Goal: Check status

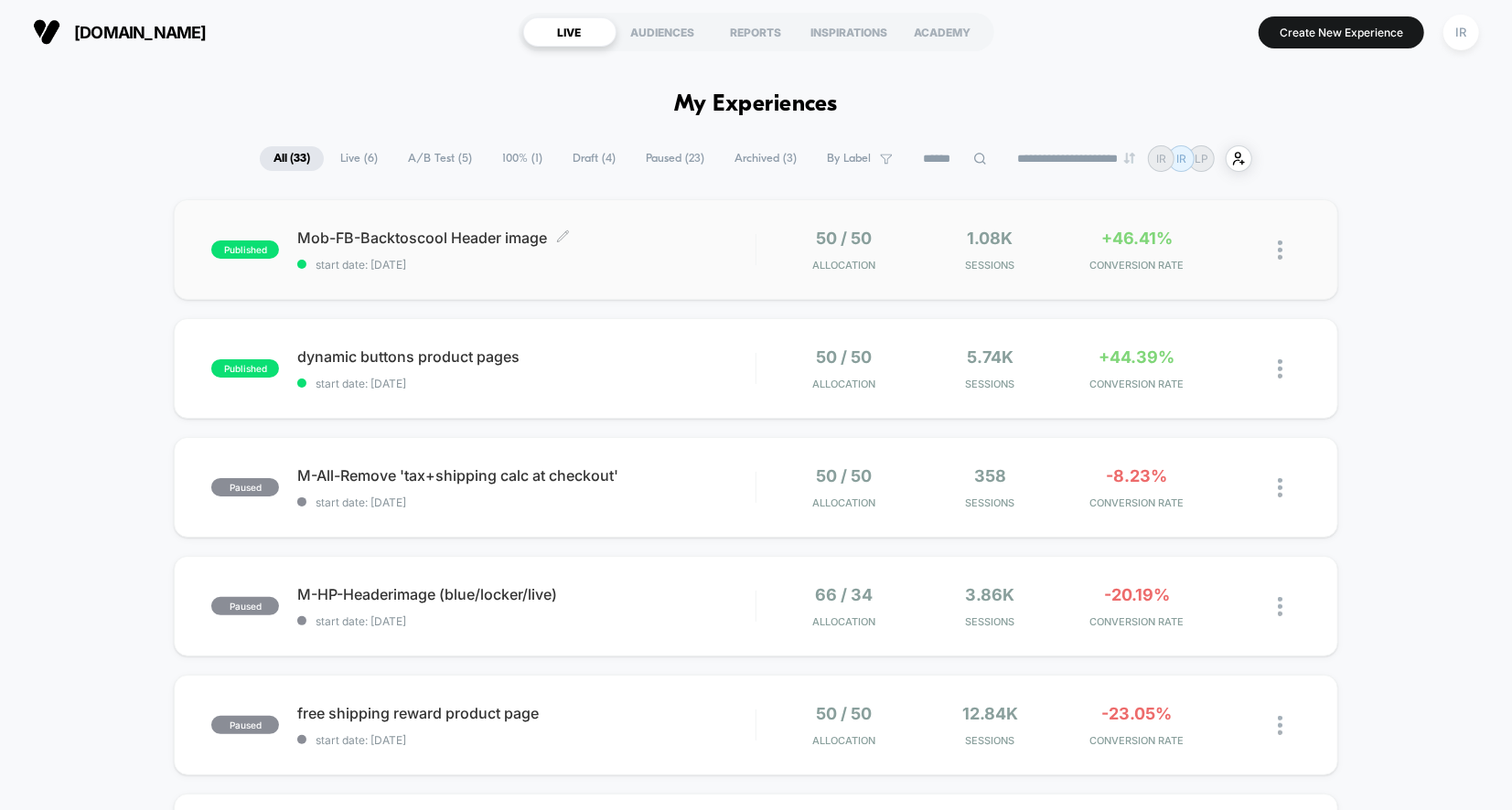
click at [656, 268] on span "start date: [DATE]" at bounding box center [526, 264] width 458 height 14
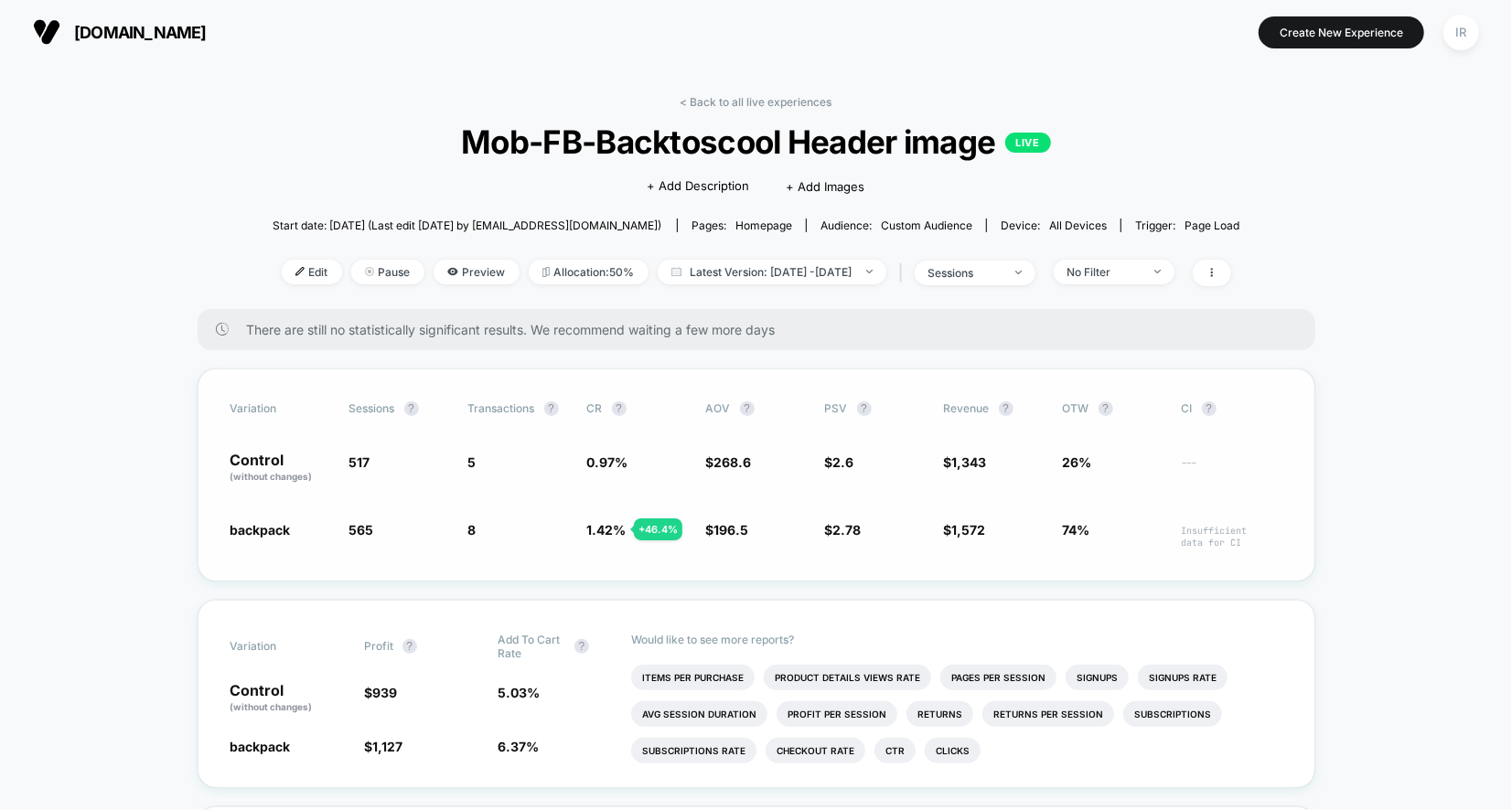
drag, startPoint x: 209, startPoint y: 457, endPoint x: 844, endPoint y: 540, distance: 640.4
click at [846, 540] on div "Variation Sessions ? Transactions ? CR ? AOV ? PSV ? Revenue ? OTW ? CI ? Contr…" at bounding box center [756, 475] width 1118 height 213
click at [844, 540] on span "$ 2.78 + 7.1 %" at bounding box center [875, 534] width 100 height 28
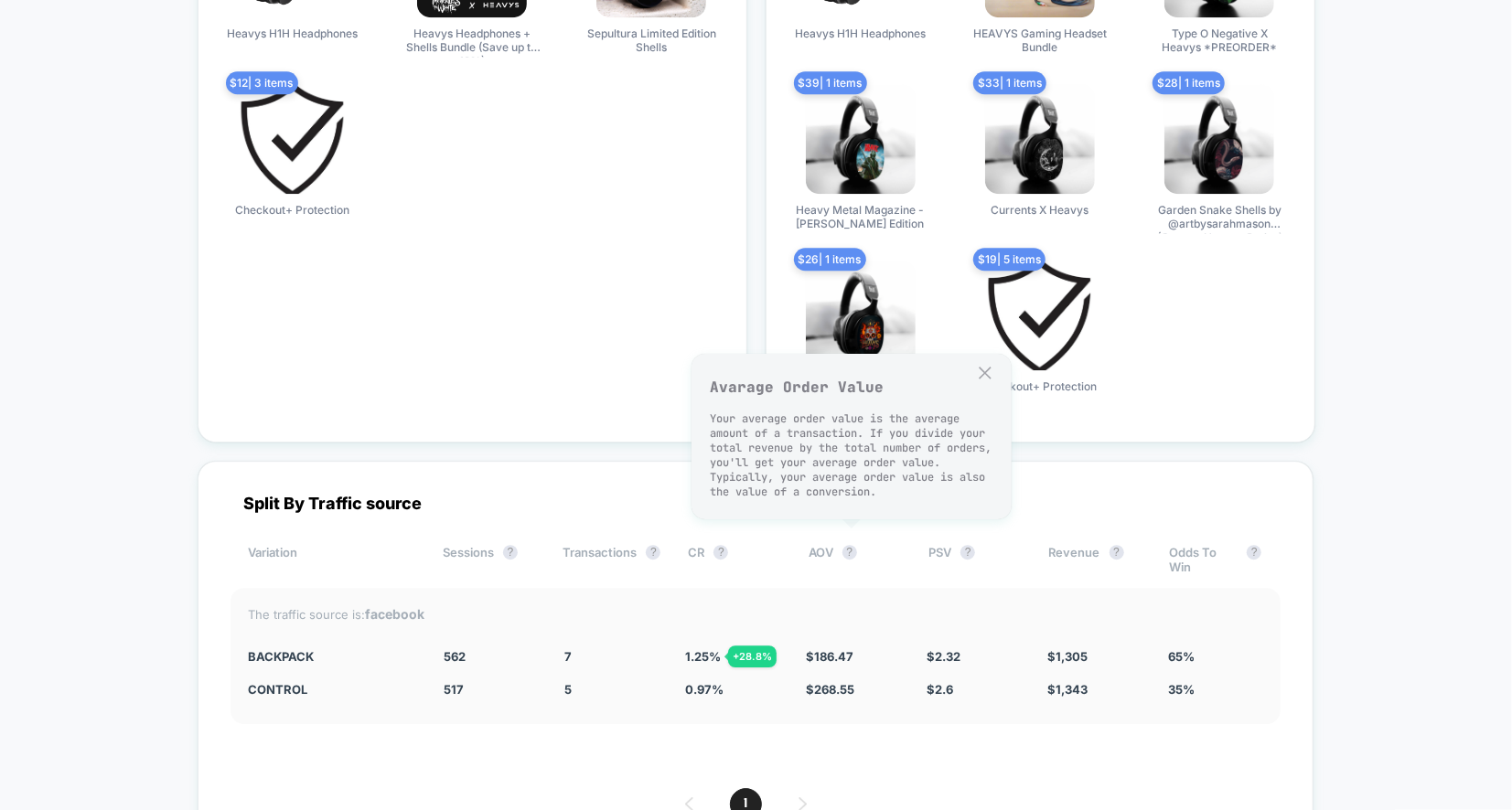
scroll to position [3728, 0]
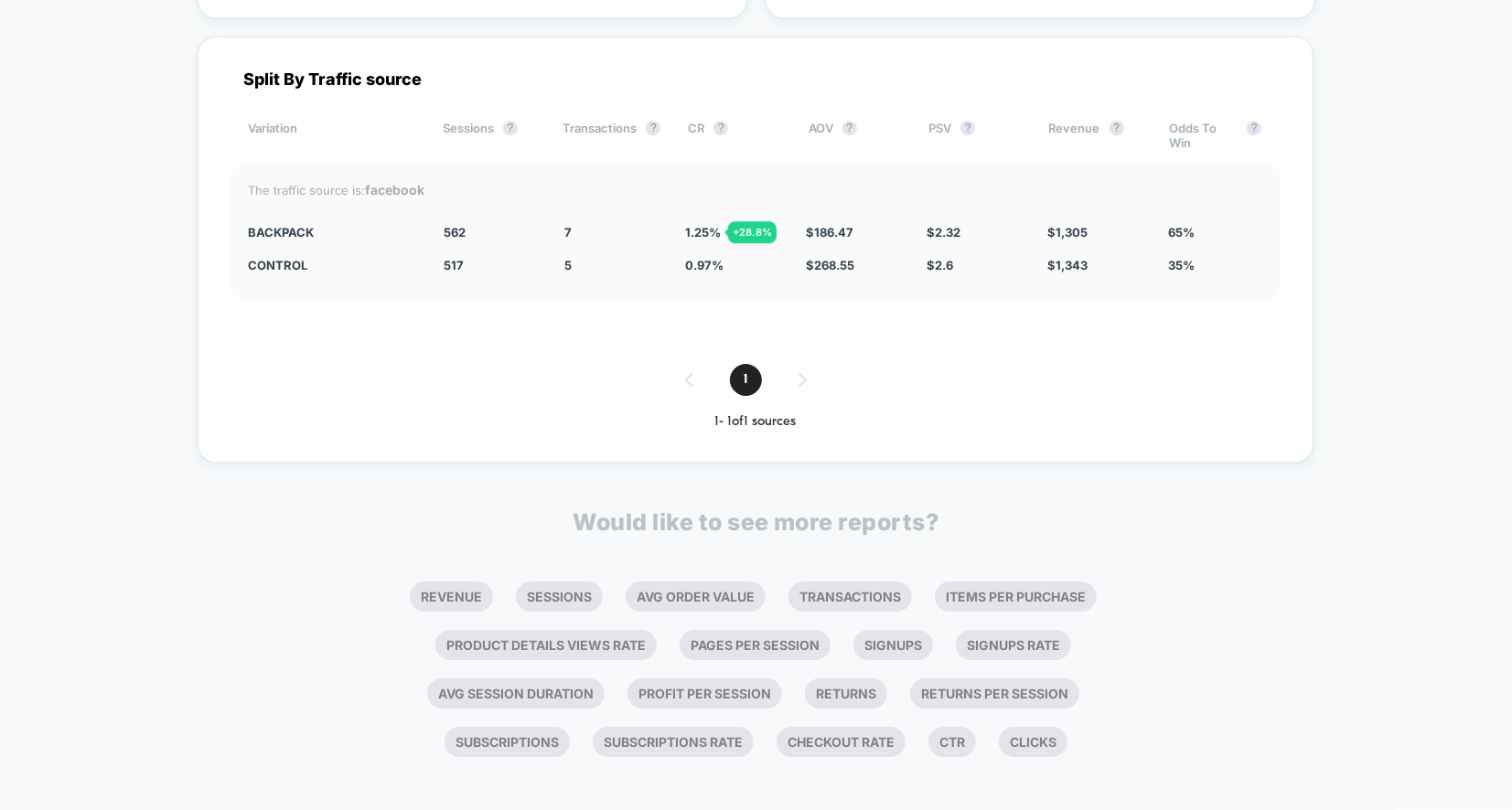
drag, startPoint x: 300, startPoint y: 166, endPoint x: 1089, endPoint y: 335, distance: 806.9
click at [1089, 335] on div "Split By Traffic source Variation Sessions ? Transactions ? CR ? AOV ? PSV ? Re…" at bounding box center [755, 250] width 1116 height 426
click at [453, 188] on div "The traffic source is: facebook" at bounding box center [756, 190] width 1014 height 16
drag, startPoint x: 354, startPoint y: 214, endPoint x: 1043, endPoint y: 305, distance: 695.0
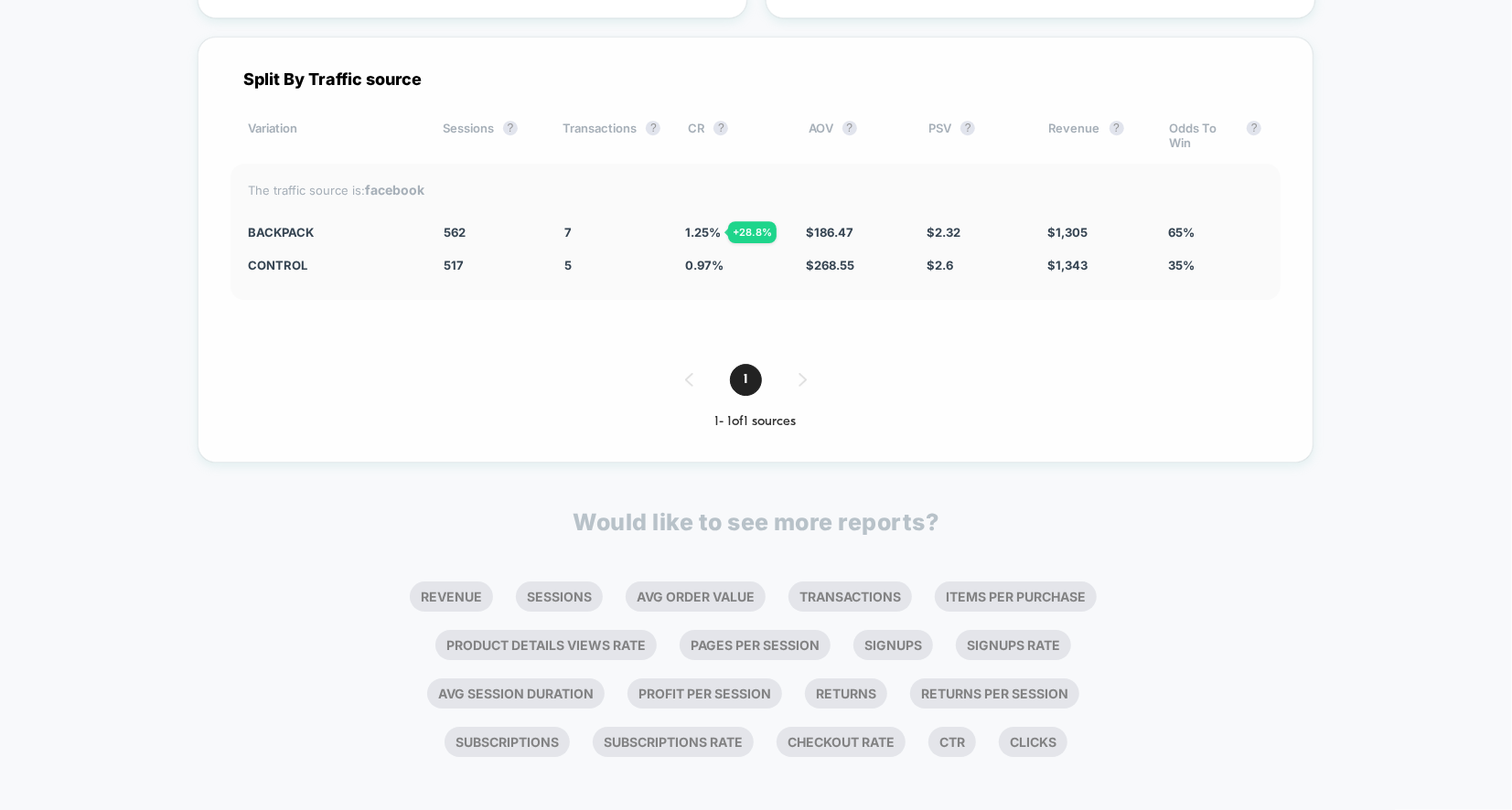
click at [1042, 303] on div "Split By Traffic source Variation Sessions ? Transactions ? CR ? AOV ? PSV ? Re…" at bounding box center [755, 250] width 1116 height 426
click at [1043, 305] on div "Split By Traffic source Variation Sessions ? Transactions ? CR ? AOV ? PSV ? Re…" at bounding box center [755, 250] width 1116 height 426
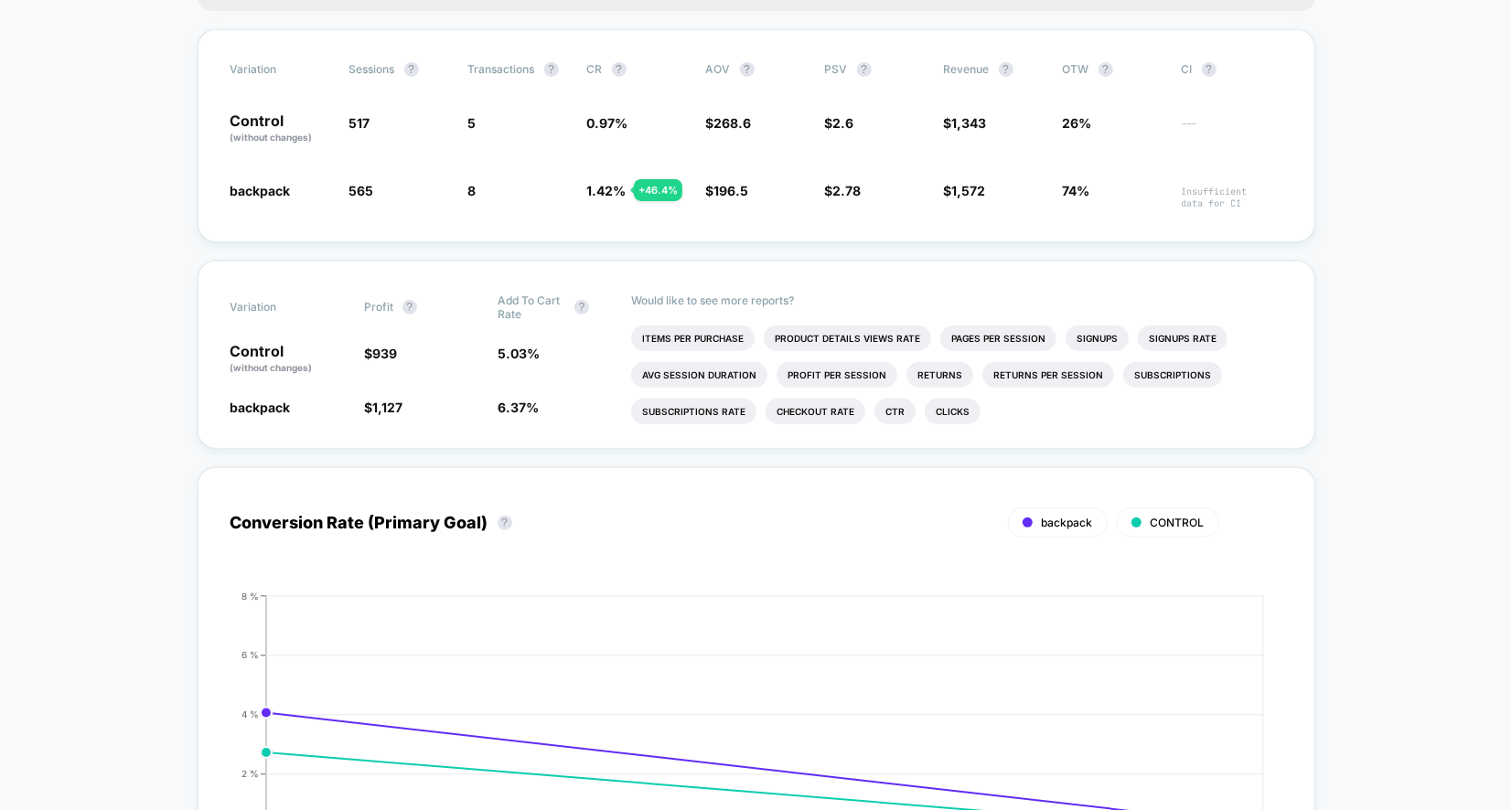
scroll to position [0, 0]
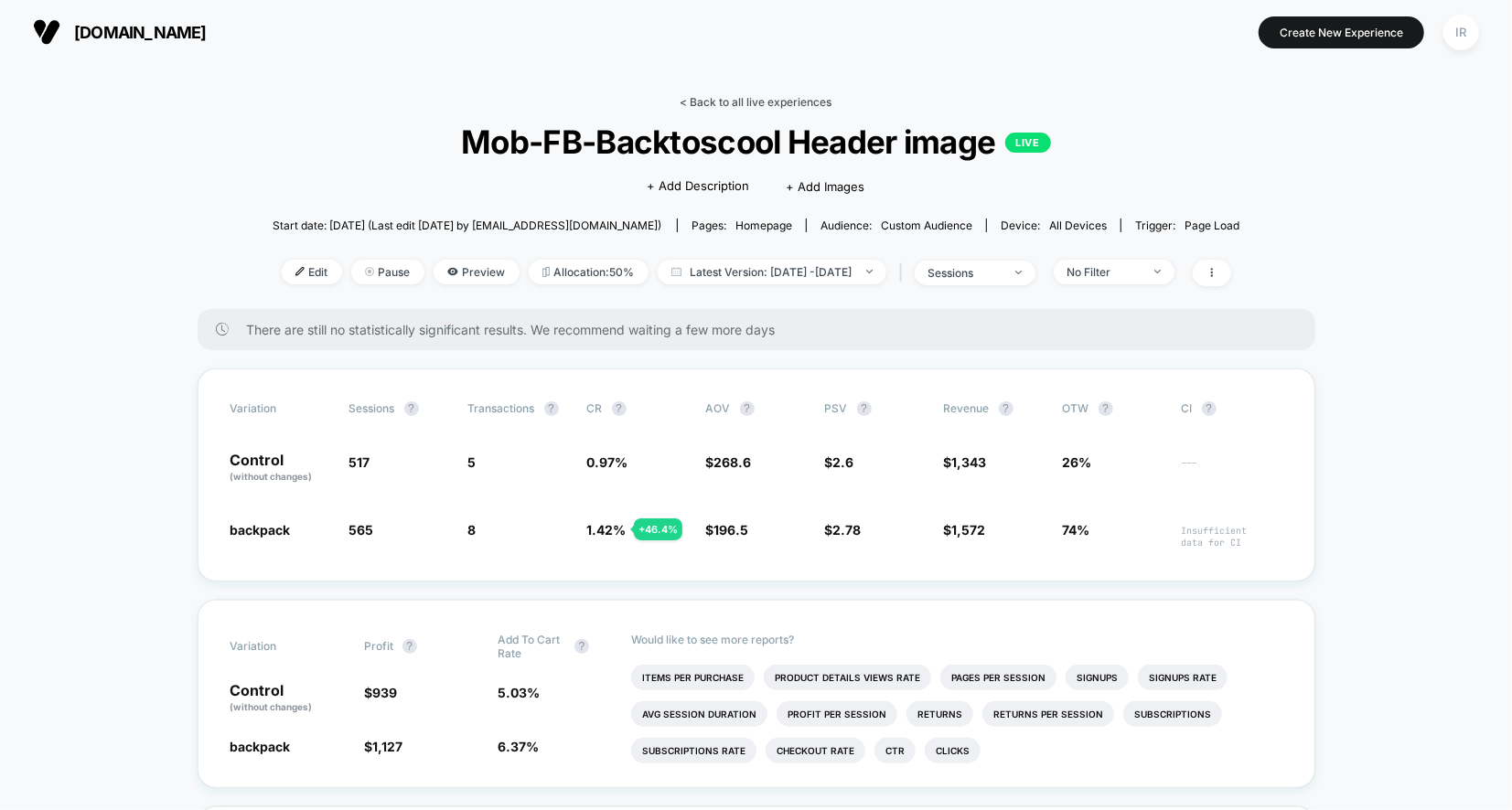
click at [812, 99] on link "< Back to all live experiences" at bounding box center [756, 102] width 152 height 14
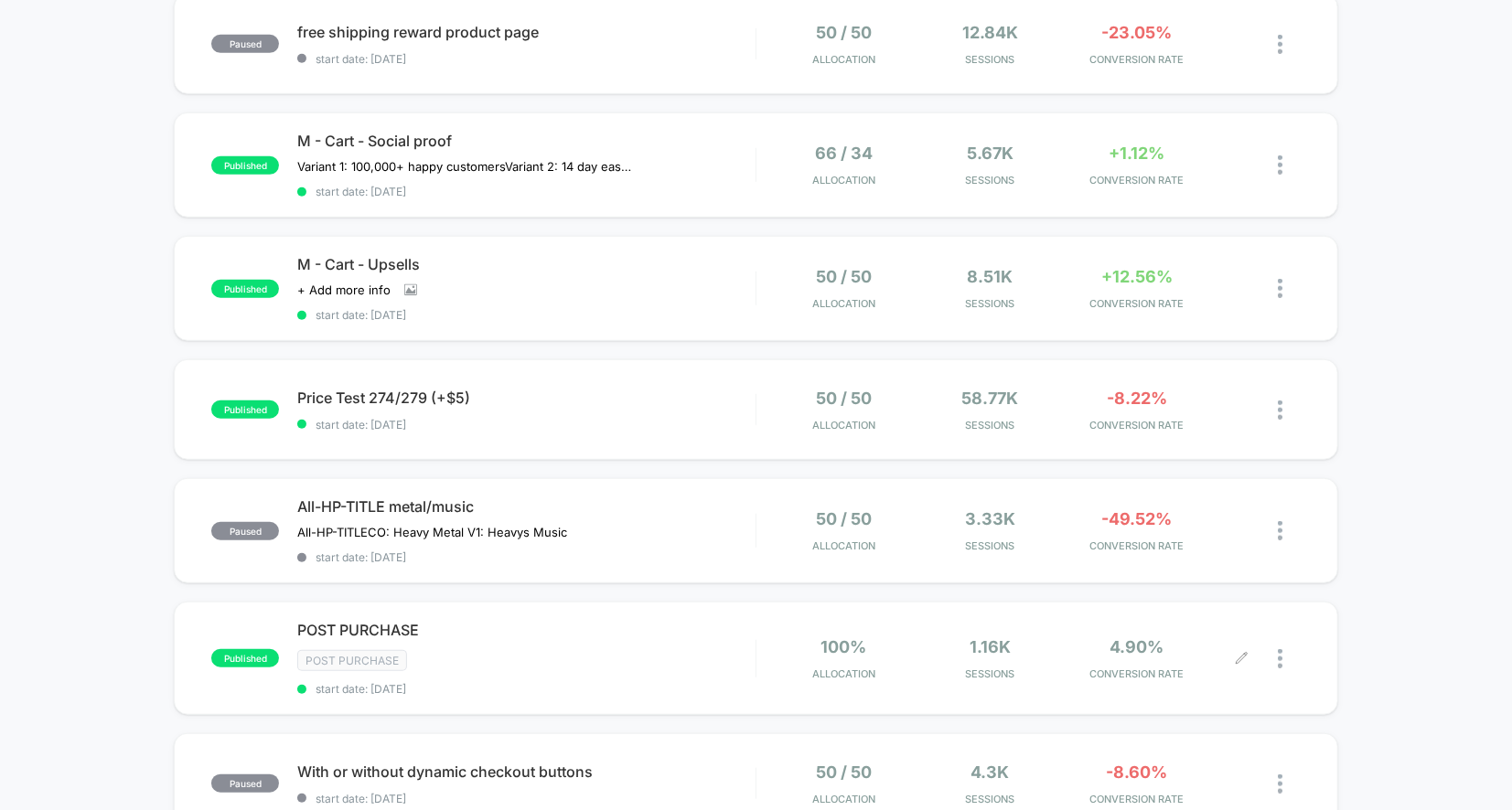
scroll to position [733, 0]
